Goal: Information Seeking & Learning: Learn about a topic

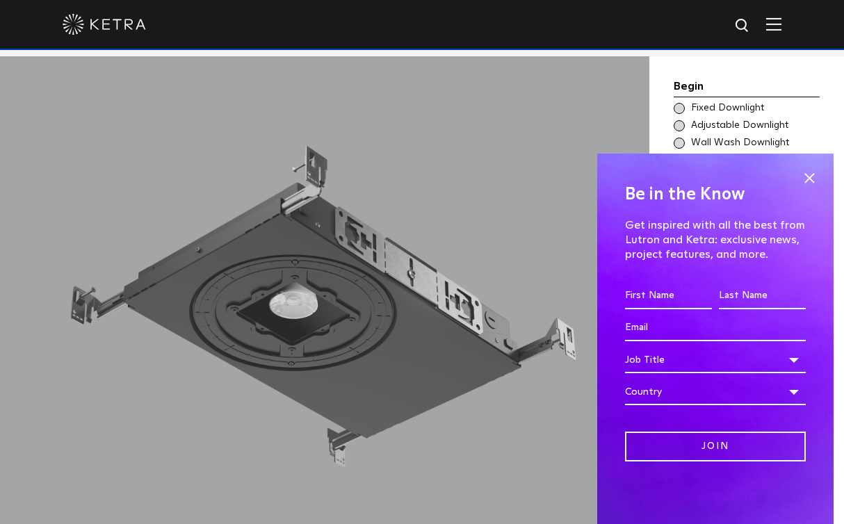
scroll to position [1158, 0]
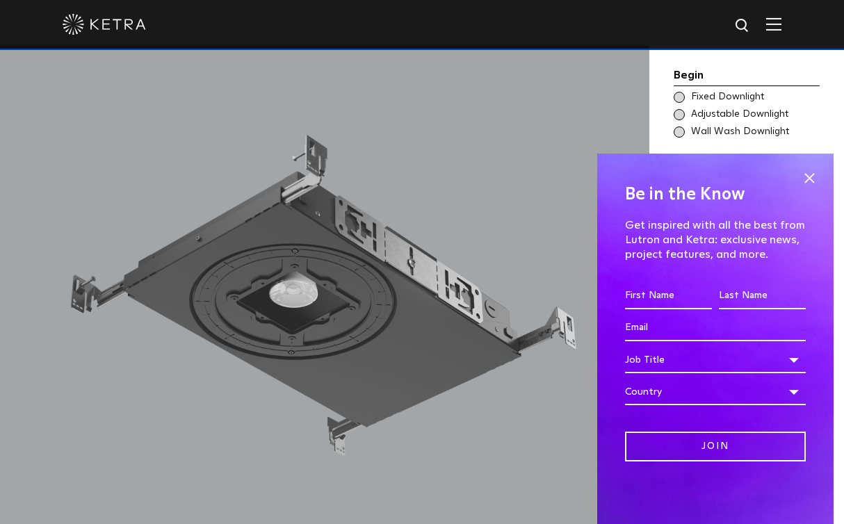
click at [679, 92] on span at bounding box center [679, 97] width 11 height 11
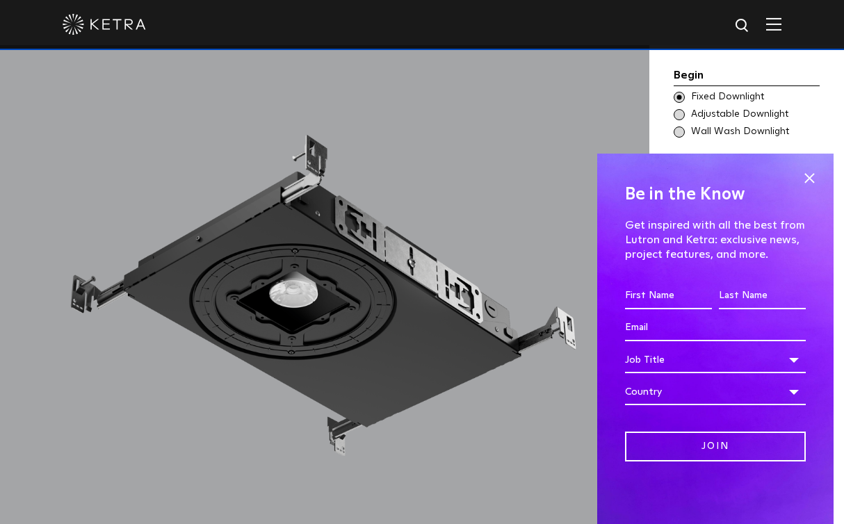
click at [679, 109] on span at bounding box center [679, 114] width 11 height 11
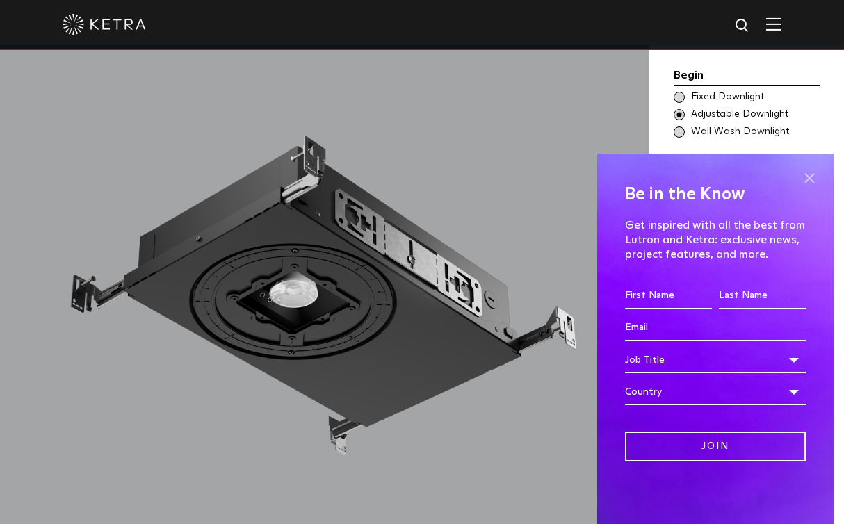
click at [812, 178] on span at bounding box center [809, 178] width 21 height 21
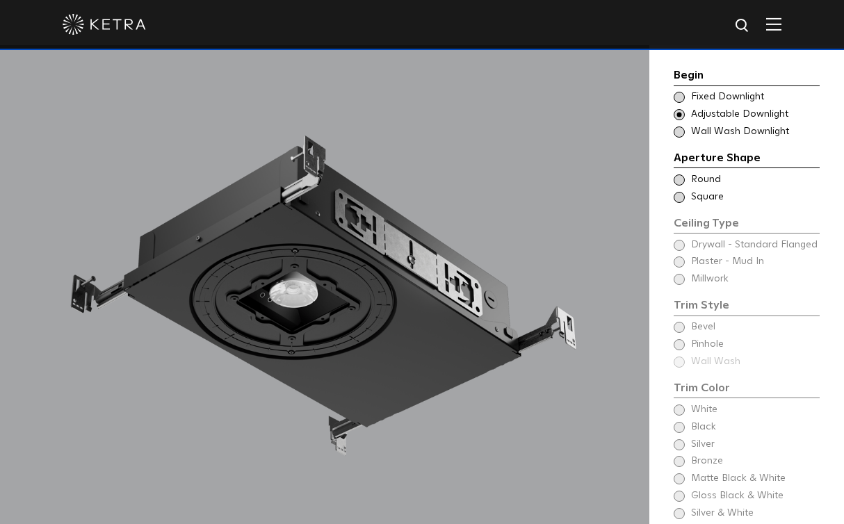
click at [678, 174] on span at bounding box center [679, 179] width 11 height 11
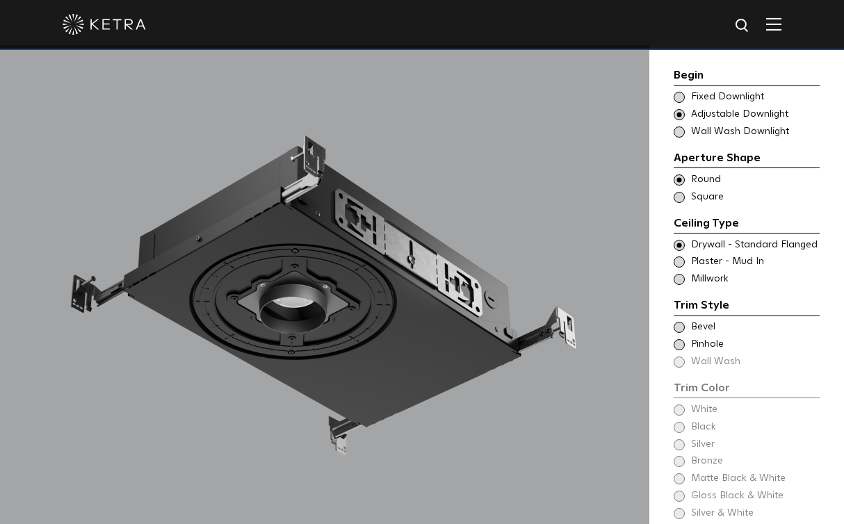
click at [679, 240] on span at bounding box center [679, 245] width 11 height 11
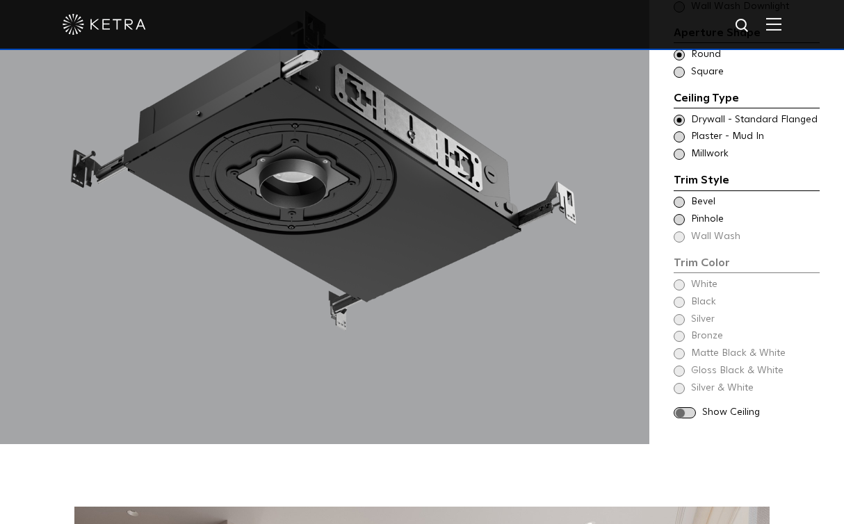
scroll to position [1283, 0]
click at [681, 408] on span at bounding box center [685, 414] width 22 height 12
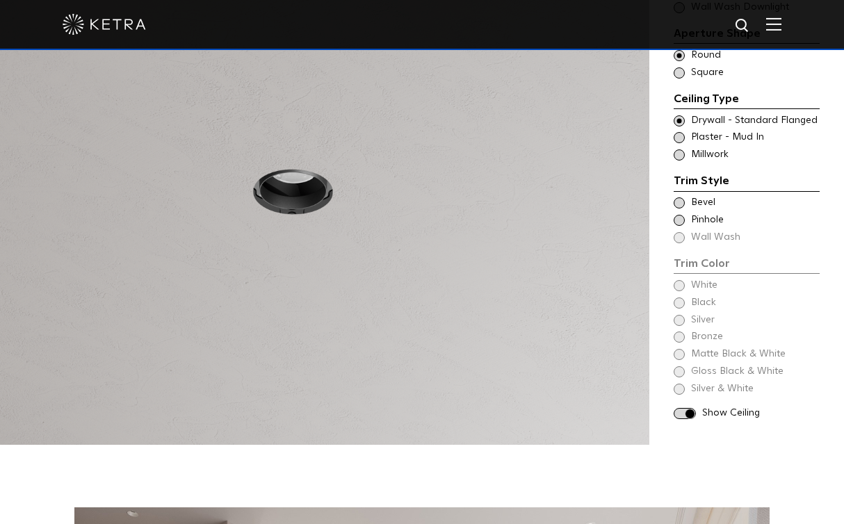
click at [678, 197] on span at bounding box center [679, 202] width 11 height 11
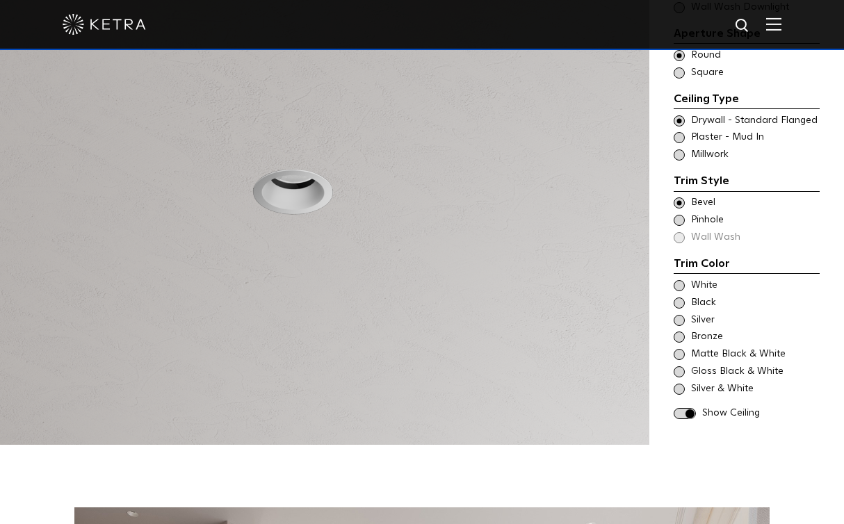
click at [680, 315] on span at bounding box center [679, 320] width 11 height 11
click at [679, 384] on span at bounding box center [679, 389] width 11 height 11
click at [679, 132] on span at bounding box center [679, 137] width 11 height 11
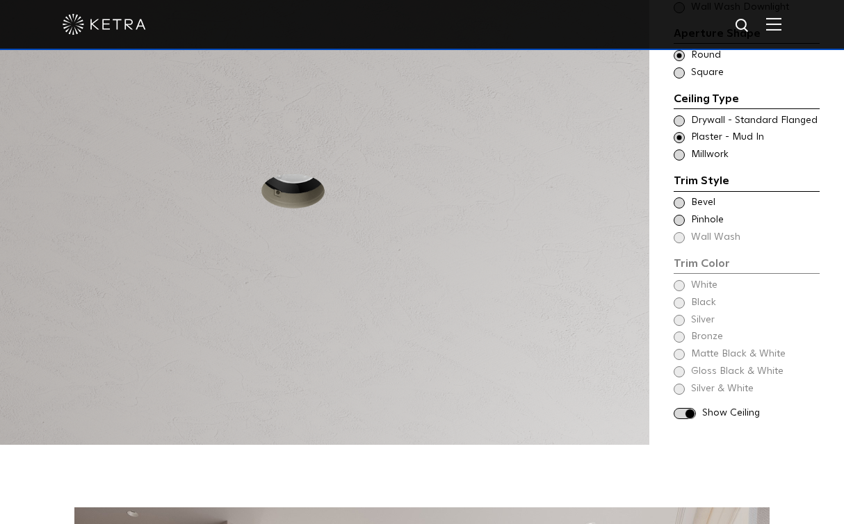
click at [676, 197] on span at bounding box center [679, 202] width 11 height 11
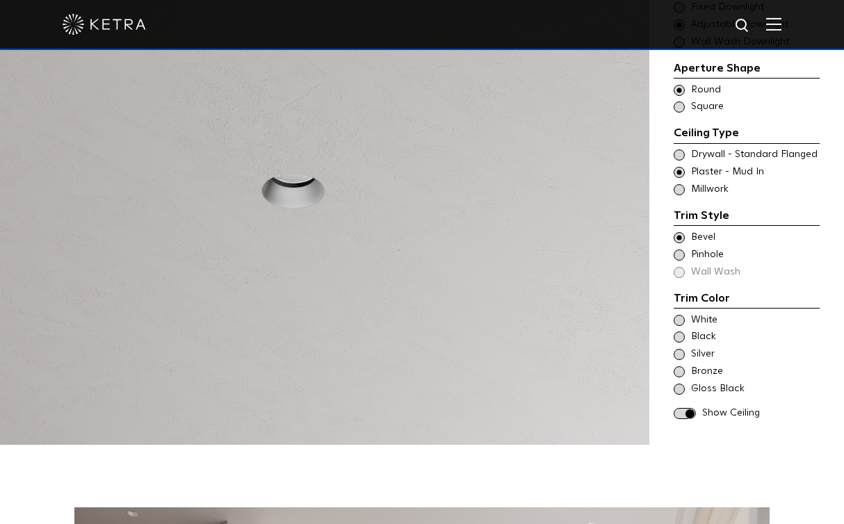
click at [675, 315] on span at bounding box center [679, 320] width 11 height 11
